Goal: Task Accomplishment & Management: Manage account settings

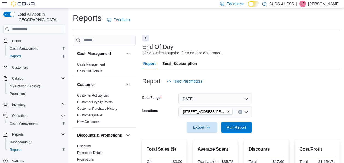
scroll to position [164, 0]
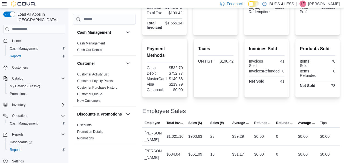
click at [41, 46] on div "Cash Management" at bounding box center [36, 48] width 57 height 7
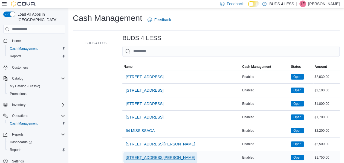
click at [177, 153] on span "[STREET_ADDRESS][PERSON_NAME]" at bounding box center [161, 157] width 70 height 11
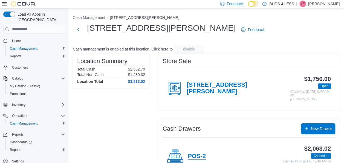
click at [203, 153] on h4 "POS-2" at bounding box center [197, 155] width 18 height 7
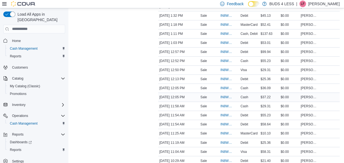
scroll to position [368, 0]
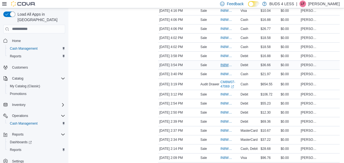
scroll to position [203, 0]
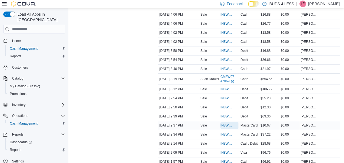
click at [229, 125] on span "IN8W07-678636" at bounding box center [229, 125] width 18 height 7
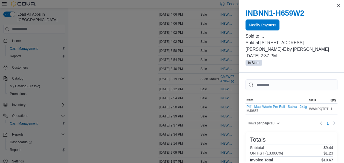
click at [253, 24] on span "Modify Payment" at bounding box center [262, 24] width 27 height 5
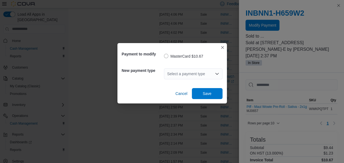
click at [215, 73] on icon "Open list of options" at bounding box center [216, 74] width 3 height 2
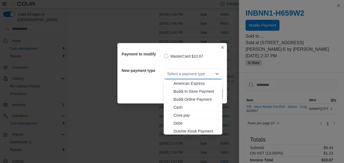
drag, startPoint x: 179, startPoint y: 123, endPoint x: 197, endPoint y: 111, distance: 21.5
click at [180, 122] on span "Debit" at bounding box center [196, 122] width 45 height 5
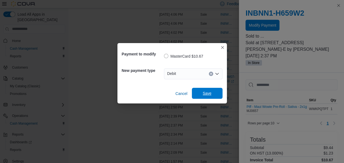
click at [204, 94] on span "Save" at bounding box center [207, 92] width 9 height 5
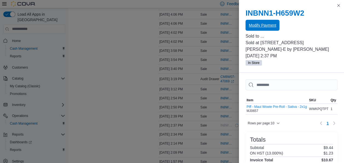
scroll to position [0, 0]
click at [275, 26] on span "Modify Payment" at bounding box center [262, 24] width 27 height 5
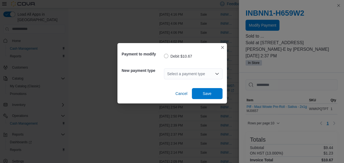
click at [218, 75] on icon "Open list of options" at bounding box center [217, 73] width 4 height 4
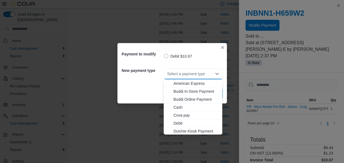
scroll to position [72, 0]
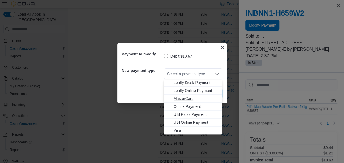
click at [189, 97] on span "MasterCard" at bounding box center [196, 98] width 45 height 5
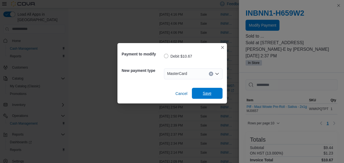
click at [210, 94] on span "Save" at bounding box center [207, 92] width 9 height 5
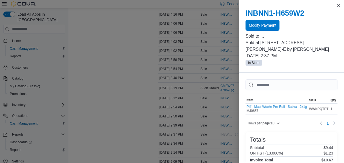
scroll to position [0, 0]
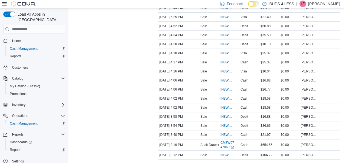
scroll to position [117, 0]
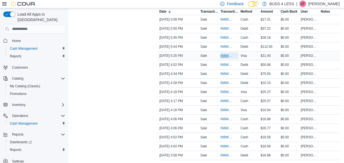
click at [227, 57] on span "IN8W07-678914" at bounding box center [226, 55] width 12 height 4
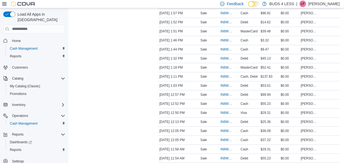
scroll to position [347, 0]
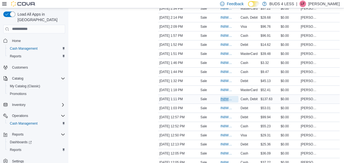
click at [227, 97] on span "IN8W07-678519" at bounding box center [226, 99] width 12 height 4
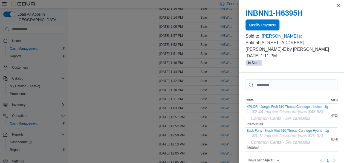
click at [271, 25] on span "Modify Payment" at bounding box center [262, 24] width 27 height 5
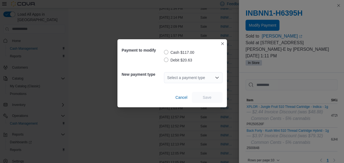
click at [115, 145] on div "Payment to modify Cash $117.00 Debit $20.63 New payment type Select a payment t…" at bounding box center [172, 81] width 344 height 163
click at [175, 98] on span "Cancel" at bounding box center [181, 96] width 12 height 5
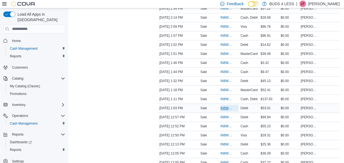
click at [223, 106] on span "IN8W07-678511" at bounding box center [226, 108] width 12 height 4
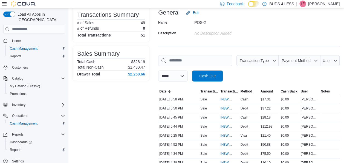
scroll to position [0, 0]
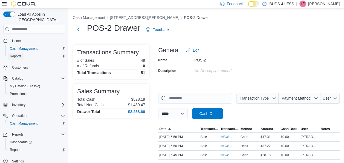
click at [19, 54] on span "Reports" at bounding box center [15, 56] width 11 height 4
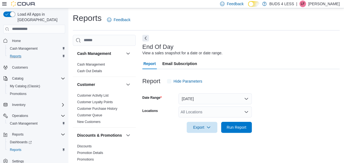
scroll to position [9, 0]
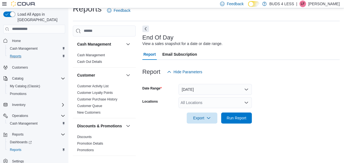
click at [245, 102] on icon "Open list of options" at bounding box center [246, 102] width 3 height 2
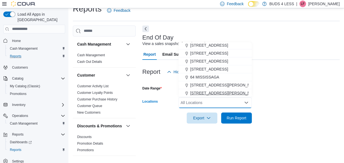
click at [244, 95] on span "[STREET_ADDRESS][PERSON_NAME]" at bounding box center [225, 92] width 70 height 5
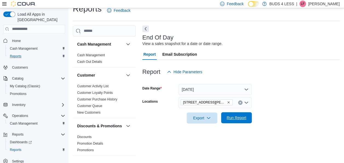
drag, startPoint x: 243, startPoint y: 120, endPoint x: 296, endPoint y: 85, distance: 63.3
click at [243, 120] on span "Run Report" at bounding box center [237, 117] width 20 height 5
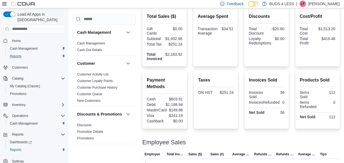
scroll to position [133, 0]
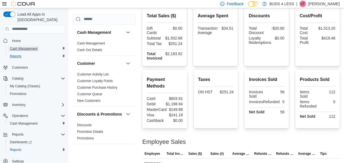
click at [26, 46] on span "Cash Management" at bounding box center [24, 48] width 28 height 4
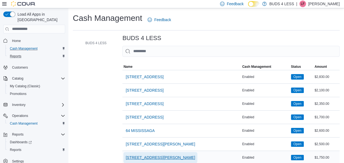
click at [168, 160] on span "[STREET_ADDRESS][PERSON_NAME]" at bounding box center [161, 157] width 70 height 11
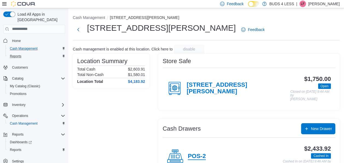
click at [202, 155] on h4 "POS-2" at bounding box center [197, 155] width 18 height 7
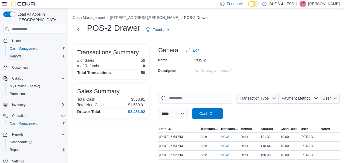
click at [11, 54] on span "Reports" at bounding box center [15, 56] width 11 height 4
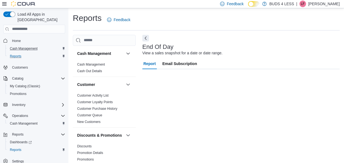
scroll to position [9, 0]
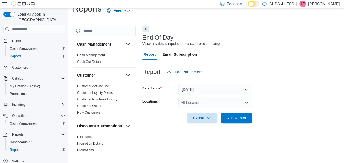
click at [247, 103] on icon "Open list of options" at bounding box center [246, 102] width 3 height 2
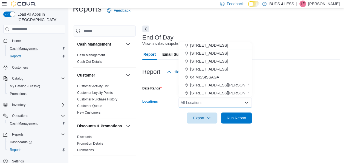
click at [246, 94] on button "[STREET_ADDRESS][PERSON_NAME]" at bounding box center [214, 93] width 73 height 8
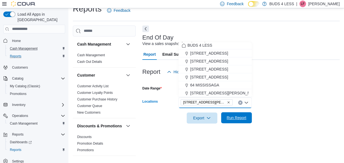
scroll to position [1, 0]
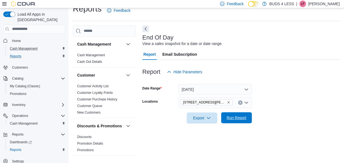
drag, startPoint x: 227, startPoint y: 121, endPoint x: 235, endPoint y: 117, distance: 9.1
click at [227, 121] on span "Run Report" at bounding box center [236, 117] width 24 height 11
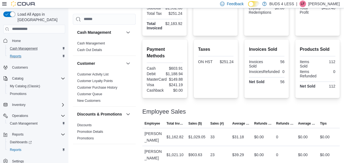
scroll to position [163, 0]
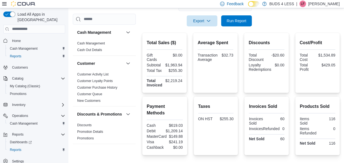
scroll to position [164, 0]
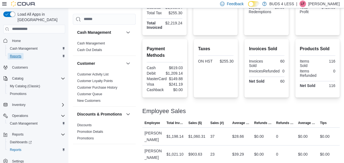
click at [21, 54] on span "Reports" at bounding box center [15, 56] width 11 height 4
click at [12, 54] on span "Reports" at bounding box center [15, 56] width 11 height 4
click at [25, 46] on span "Cash Management" at bounding box center [24, 48] width 28 height 4
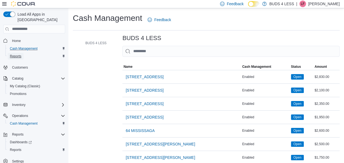
click at [16, 54] on span "Reports" at bounding box center [15, 56] width 11 height 4
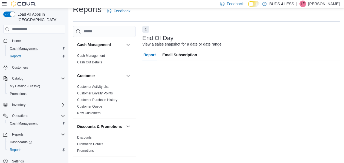
scroll to position [9, 0]
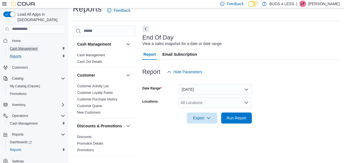
click at [27, 46] on span "Cash Management" at bounding box center [24, 48] width 28 height 4
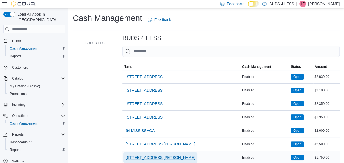
click at [169, 157] on span "[STREET_ADDRESS][PERSON_NAME]" at bounding box center [161, 156] width 70 height 5
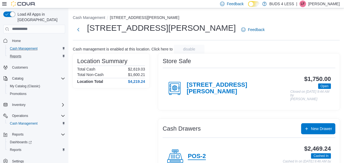
click at [202, 158] on h4 "POS-2" at bounding box center [197, 155] width 18 height 7
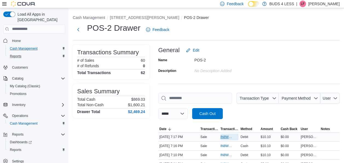
click at [224, 137] on span "IN8W07-679129" at bounding box center [226, 136] width 12 height 4
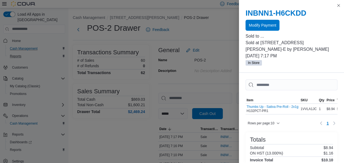
click at [263, 31] on div at bounding box center [292, 32] width 92 height 2
click at [264, 23] on span "Modify Payment" at bounding box center [262, 24] width 27 height 5
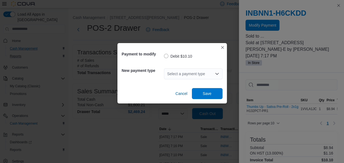
click at [219, 73] on div "Select a payment type" at bounding box center [193, 73] width 59 height 11
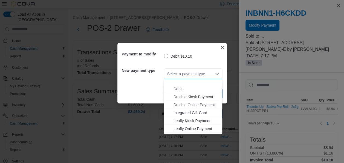
scroll to position [72, 0]
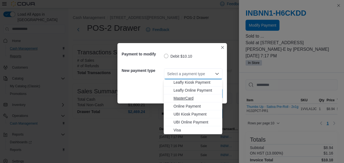
click at [201, 99] on span "MasterCard" at bounding box center [196, 97] width 45 height 5
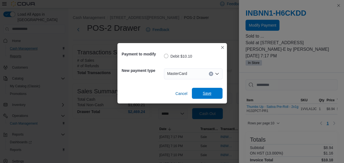
click at [206, 96] on span "Save" at bounding box center [207, 92] width 9 height 5
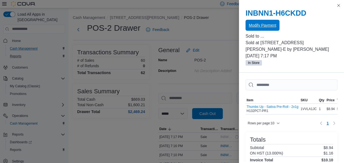
scroll to position [0, 0]
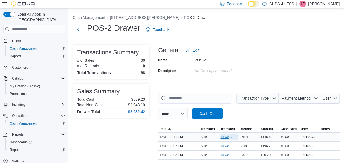
click at [227, 135] on span "IN8W07-679228" at bounding box center [226, 136] width 12 height 4
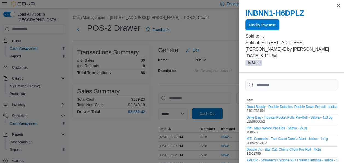
click at [252, 21] on span "Modify Payment" at bounding box center [262, 24] width 27 height 11
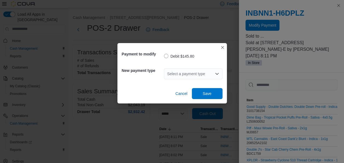
click at [219, 75] on div "Select a payment type" at bounding box center [193, 73] width 59 height 11
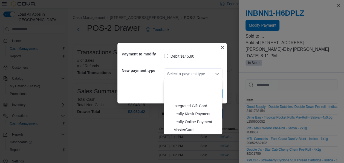
scroll to position [72, 0]
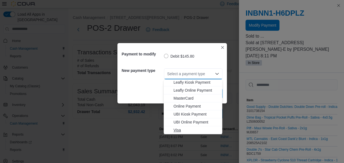
click at [204, 130] on span "Visa" at bounding box center [196, 129] width 45 height 5
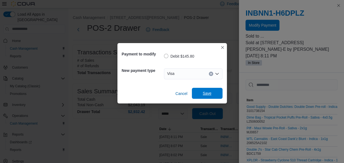
click at [210, 97] on span "Save" at bounding box center [207, 93] width 24 height 11
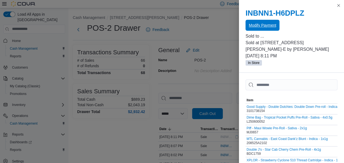
scroll to position [0, 0]
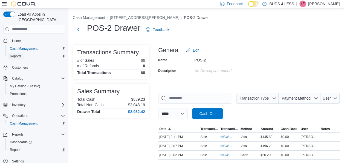
click at [19, 54] on span "Reports" at bounding box center [15, 56] width 11 height 4
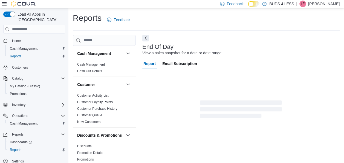
scroll to position [9, 0]
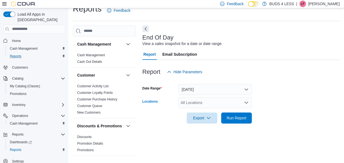
click at [229, 103] on div "All Locations" at bounding box center [214, 102] width 73 height 11
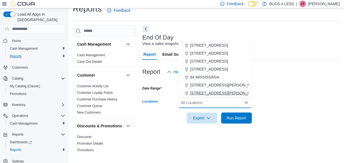
click at [214, 95] on span "[STREET_ADDRESS][PERSON_NAME]" at bounding box center [225, 92] width 70 height 5
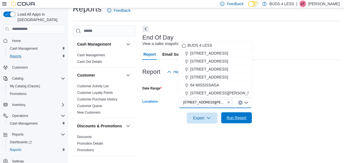
scroll to position [1, 0]
click at [228, 120] on span "Run Report" at bounding box center [236, 117] width 24 height 11
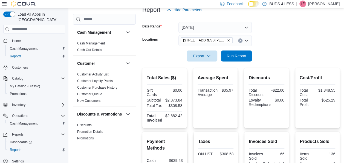
scroll to position [164, 0]
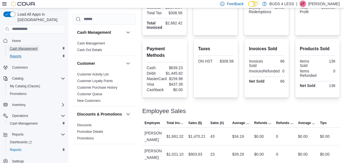
click at [23, 46] on span "Cash Management" at bounding box center [24, 48] width 28 height 4
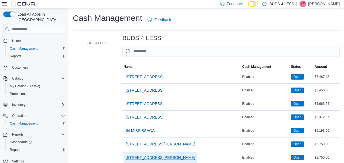
click at [183, 157] on span "[STREET_ADDRESS][PERSON_NAME]" at bounding box center [161, 156] width 70 height 5
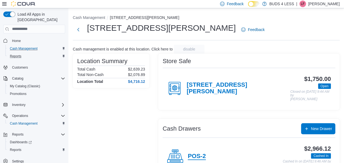
click at [200, 157] on h4 "POS-2" at bounding box center [197, 155] width 18 height 7
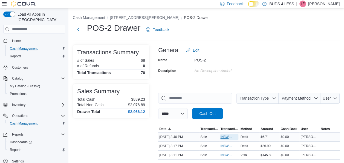
click at [223, 136] on span "IN8W07-679273" at bounding box center [226, 136] width 12 height 4
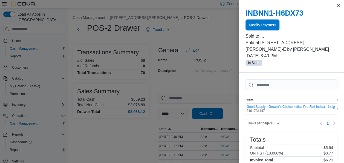
click at [247, 24] on button "Modify Payment" at bounding box center [263, 24] width 34 height 11
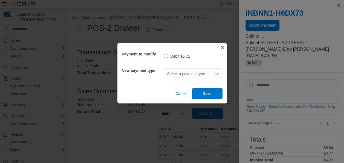
click at [217, 73] on icon "Open list of options" at bounding box center [217, 73] width 4 height 4
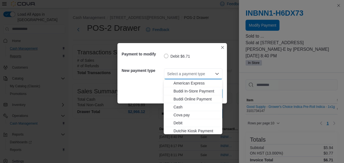
scroll to position [72, 0]
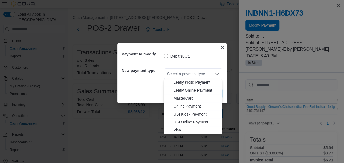
click at [189, 131] on span "Visa" at bounding box center [196, 129] width 45 height 5
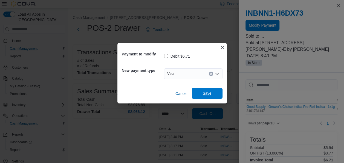
click at [207, 96] on span "Save" at bounding box center [207, 92] width 9 height 5
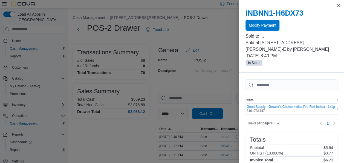
scroll to position [0, 0]
drag, startPoint x: 87, startPoint y: 143, endPoint x: 37, endPoint y: 1, distance: 150.6
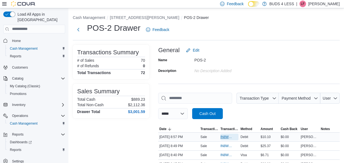
click at [227, 137] on span "IN8W07-679302" at bounding box center [226, 136] width 12 height 4
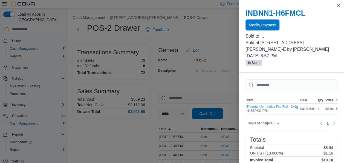
click at [267, 25] on span "Modify Payment" at bounding box center [262, 24] width 27 height 5
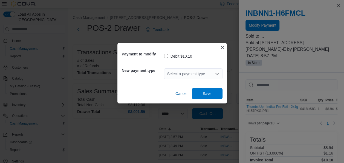
click at [219, 74] on icon "Open list of options" at bounding box center [217, 73] width 4 height 4
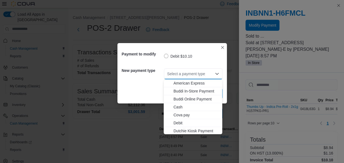
scroll to position [72, 0]
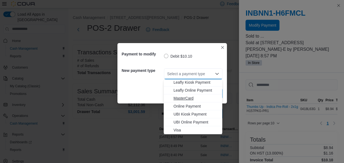
click at [187, 100] on span "MasterCard" at bounding box center [196, 97] width 45 height 5
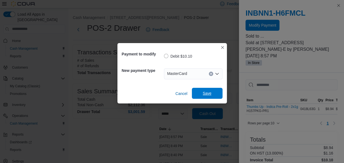
click at [203, 94] on span "Save" at bounding box center [207, 92] width 9 height 5
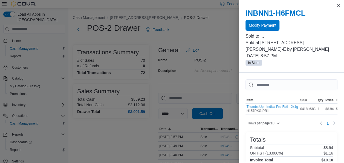
scroll to position [0, 0]
